Goal: Information Seeking & Learning: Learn about a topic

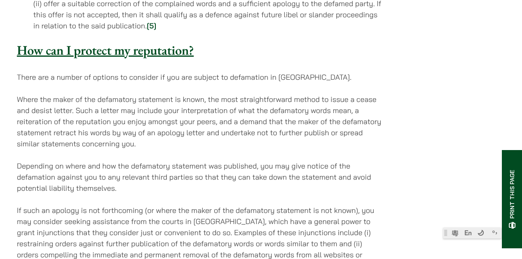
scroll to position [1061, 0]
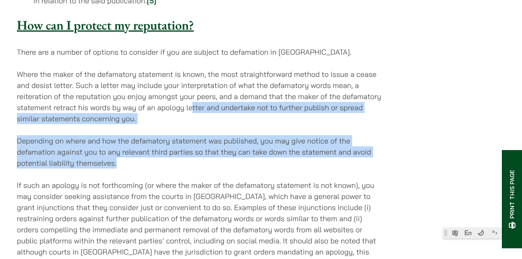
drag, startPoint x: 191, startPoint y: 79, endPoint x: 210, endPoint y: 159, distance: 81.4
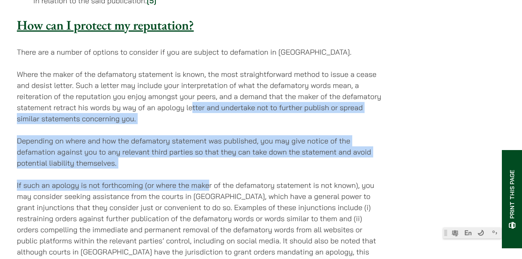
click at [210, 180] on p "If such an apology is not forthcoming (or where the maker of the defamatory sta…" at bounding box center [200, 224] width 366 height 89
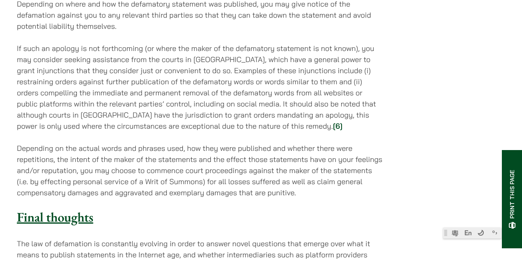
scroll to position [1198, 0]
click at [99, 43] on p "If such an apology is not forthcoming (or where the maker of the defamatory sta…" at bounding box center [200, 87] width 366 height 89
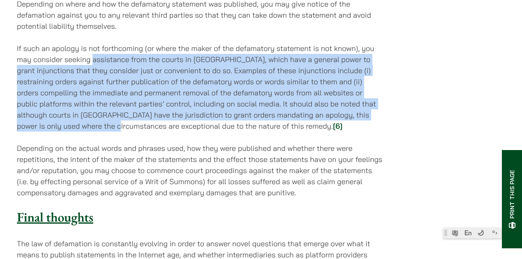
drag, startPoint x: 99, startPoint y: 37, endPoint x: 124, endPoint y: 105, distance: 72.0
click at [124, 105] on p "If such an apology is not forthcoming (or where the maker of the defamatory sta…" at bounding box center [200, 87] width 366 height 89
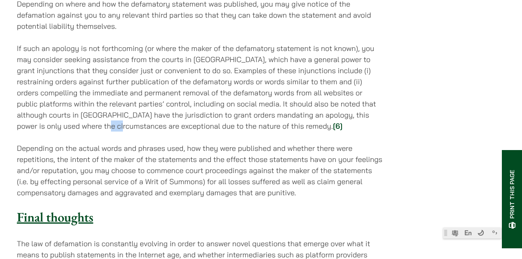
click at [124, 105] on p "If such an apology is not forthcoming (or where the maker of the defamatory sta…" at bounding box center [200, 87] width 366 height 89
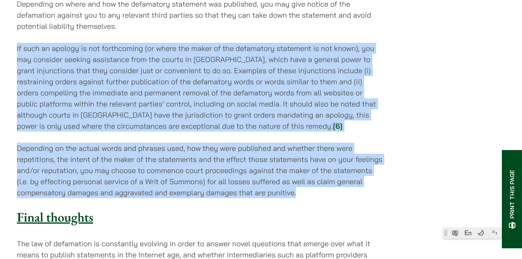
drag, startPoint x: 124, startPoint y: 105, endPoint x: 127, endPoint y: 128, distance: 23.3
click at [127, 143] on p "Depending on the actual words and phrases used, how they were published and whe…" at bounding box center [200, 170] width 366 height 55
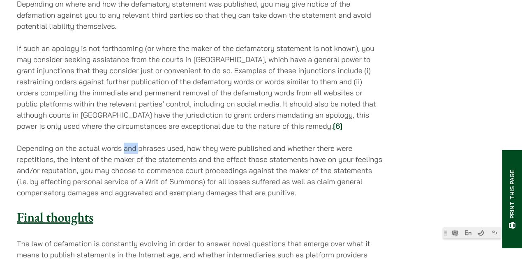
click at [127, 143] on p "Depending on the actual words and phrases used, how they were published and whe…" at bounding box center [200, 170] width 366 height 55
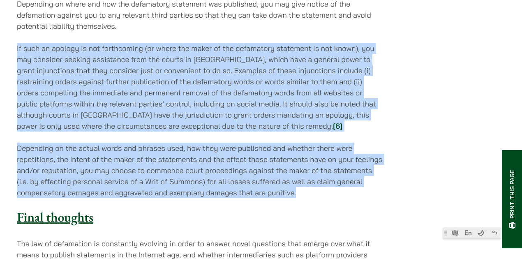
drag, startPoint x: 127, startPoint y: 128, endPoint x: 123, endPoint y: 76, distance: 52.0
click at [123, 76] on p "If such an apology is not forthcoming (or where the maker of the defamatory sta…" at bounding box center [200, 87] width 366 height 89
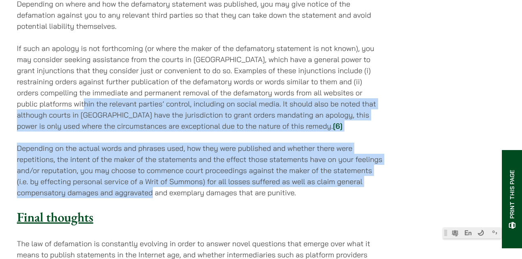
drag, startPoint x: 123, startPoint y: 76, endPoint x: 136, endPoint y: 168, distance: 92.6
click at [136, 168] on p "Depending on the actual words and phrases used, how they were published and whe…" at bounding box center [200, 170] width 366 height 55
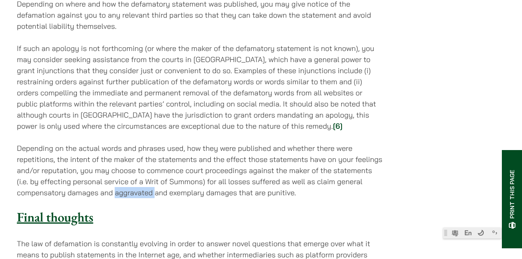
click at [136, 168] on p "Depending on the actual words and phrases used, how they were published and whe…" at bounding box center [200, 170] width 366 height 55
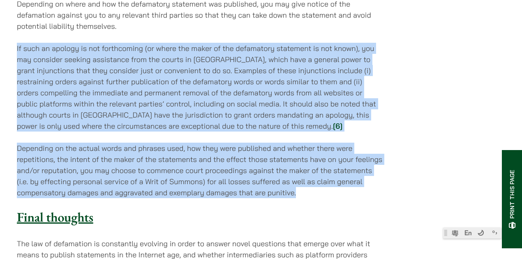
drag, startPoint x: 136, startPoint y: 168, endPoint x: 124, endPoint y: 90, distance: 79.0
click at [124, 90] on p "If such an apology is not forthcoming (or where the maker of the defamatory sta…" at bounding box center [200, 87] width 366 height 89
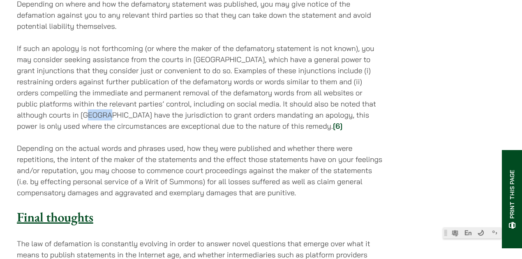
click at [124, 90] on p "If such an apology is not forthcoming (or where the maker of the defamatory sta…" at bounding box center [200, 87] width 366 height 89
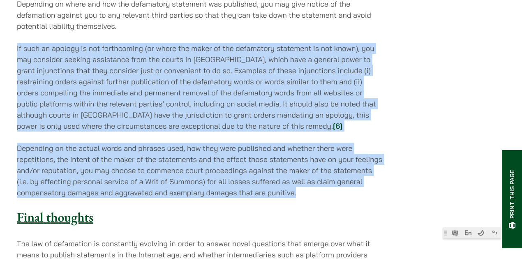
drag, startPoint x: 124, startPoint y: 90, endPoint x: 137, endPoint y: 143, distance: 54.0
click at [137, 143] on p "Depending on the actual words and phrases used, how they were published and whe…" at bounding box center [200, 170] width 366 height 55
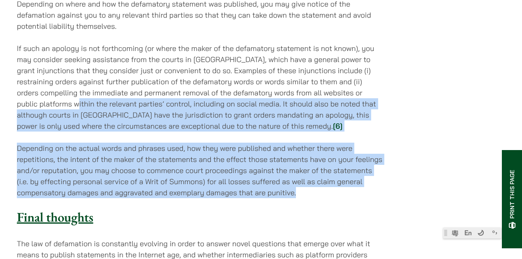
drag, startPoint x: 103, startPoint y: 76, endPoint x: 363, endPoint y: 172, distance: 277.4
click at [363, 172] on p "Depending on the actual words and phrases used, how they were published and whe…" at bounding box center [200, 170] width 366 height 55
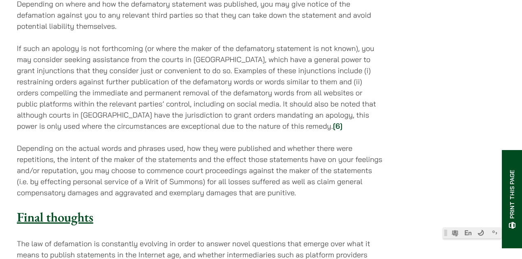
click at [333, 121] on link "[6]" at bounding box center [337, 125] width 9 height 9
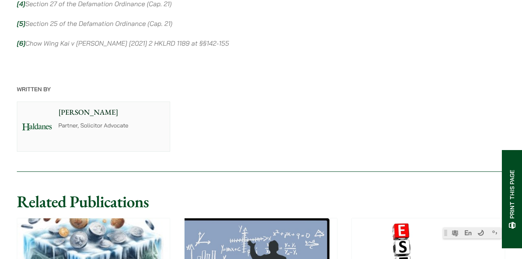
scroll to position [1622, 0]
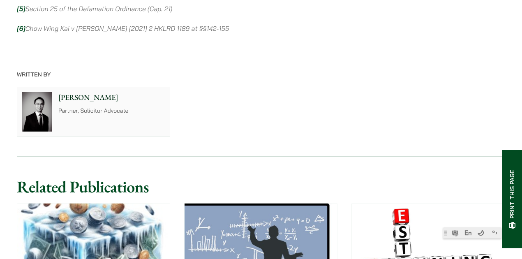
click at [22, 24] on em "[6]" at bounding box center [21, 28] width 9 height 8
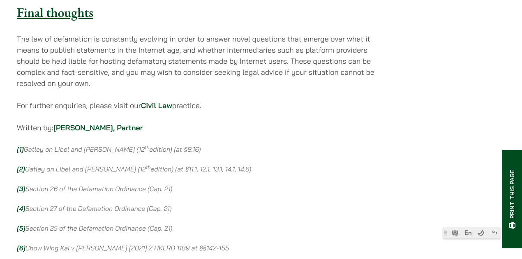
scroll to position [1403, 0]
click at [31, 243] on em "Chow Wing Kai v [PERSON_NAME] [2021] 2 HKLRD 1189 at §§142-155" at bounding box center [127, 247] width 204 height 8
drag, startPoint x: 111, startPoint y: 224, endPoint x: 172, endPoint y: 225, distance: 60.8
click at [172, 243] on em "Chow Wing Kai v [PERSON_NAME] [2021] 2 HKLRD 1189 at §§142-155" at bounding box center [127, 247] width 204 height 8
copy em "[2021] 2 HKLRD 1189"
